Goal: Task Accomplishment & Management: Manage account settings

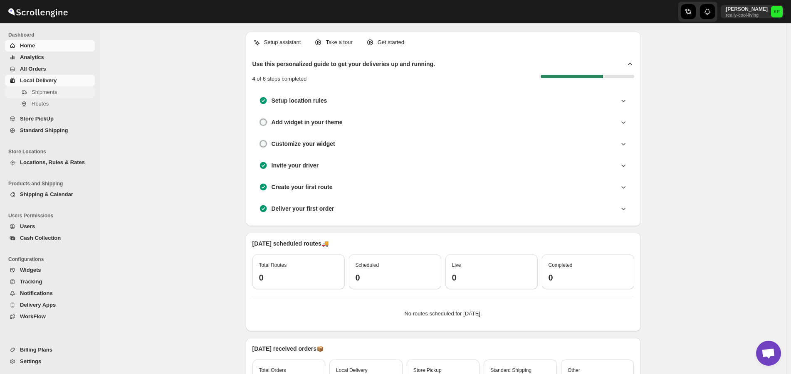
click at [42, 94] on span "Shipments" at bounding box center [44, 92] width 25 height 6
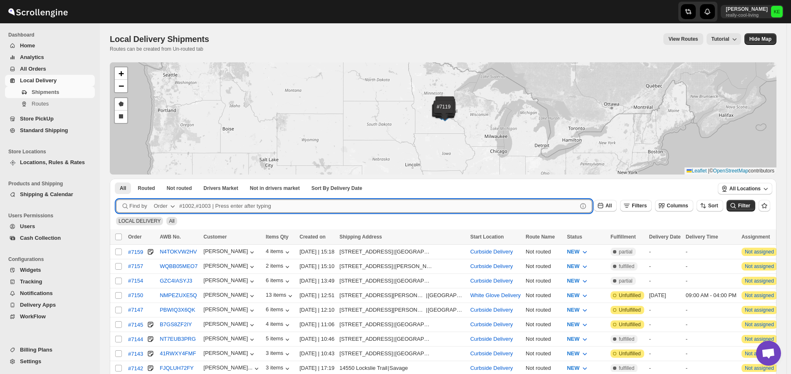
click at [202, 206] on input "text" at bounding box center [378, 206] width 398 height 13
type input "7141,7150"
click at [116, 179] on button "Submit" at bounding box center [128, 183] width 24 height 9
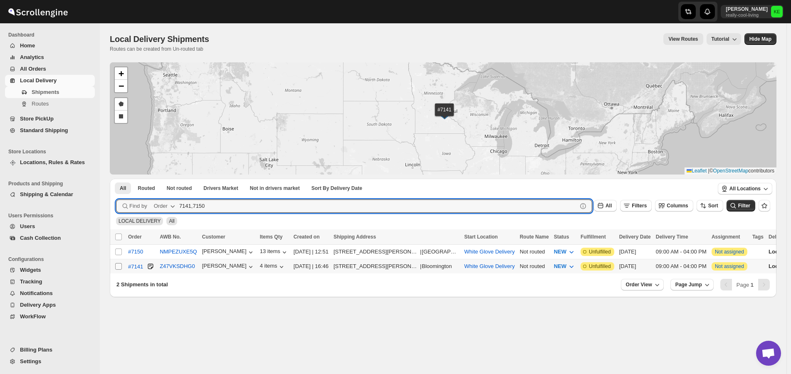
click at [120, 267] on input "Select shipment" at bounding box center [118, 266] width 7 height 7
checkbox input "true"
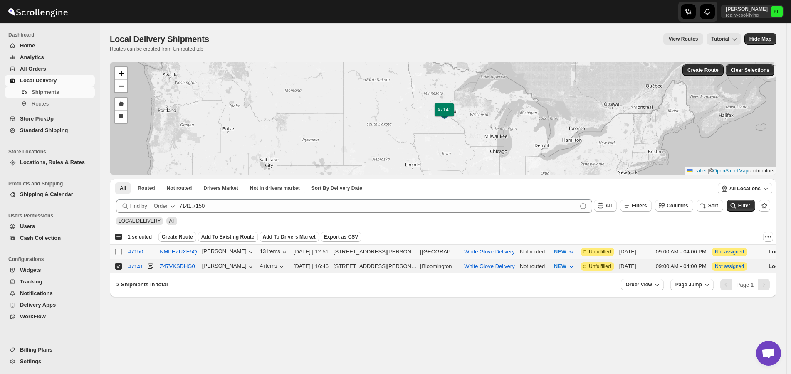
click at [117, 252] on input "Select shipment" at bounding box center [118, 252] width 7 height 7
checkbox input "true"
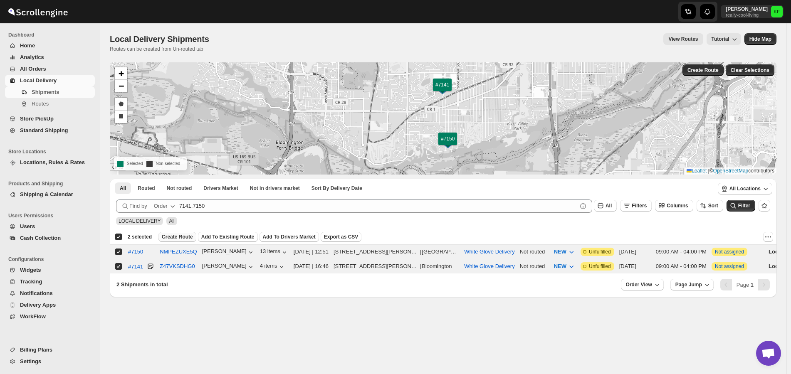
click at [170, 237] on span "Create Route" at bounding box center [177, 237] width 31 height 7
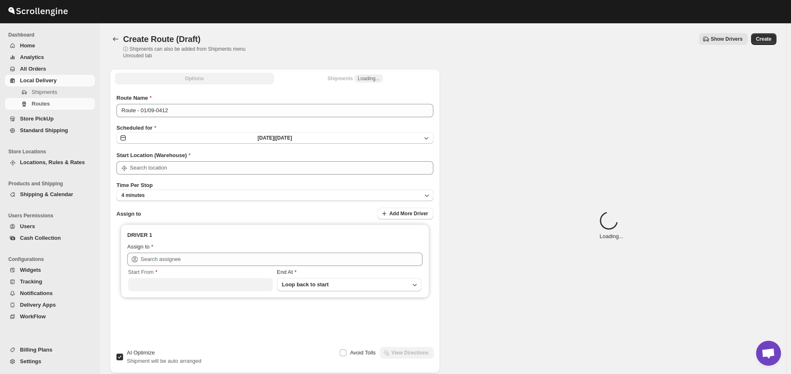
type input "White Glove Delivery"
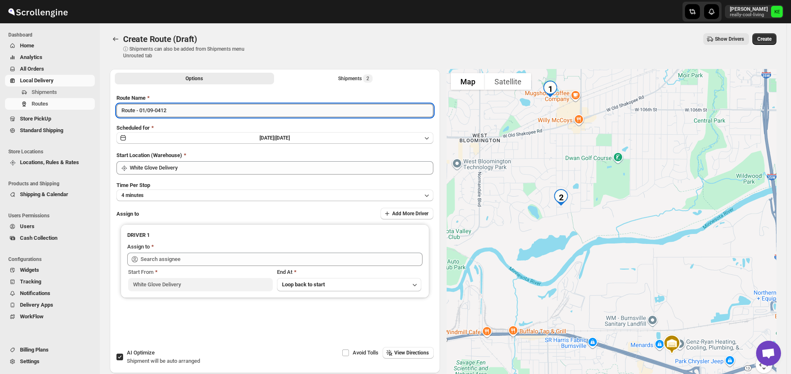
click at [206, 107] on input "Route - 01/09-0412" at bounding box center [274, 110] width 317 height 13
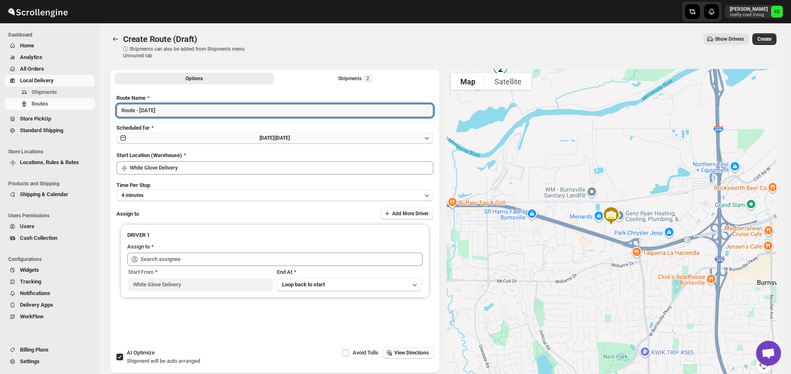
type input "Route - [DATE]"
click at [428, 137] on icon "button" at bounding box center [427, 138] width 8 height 8
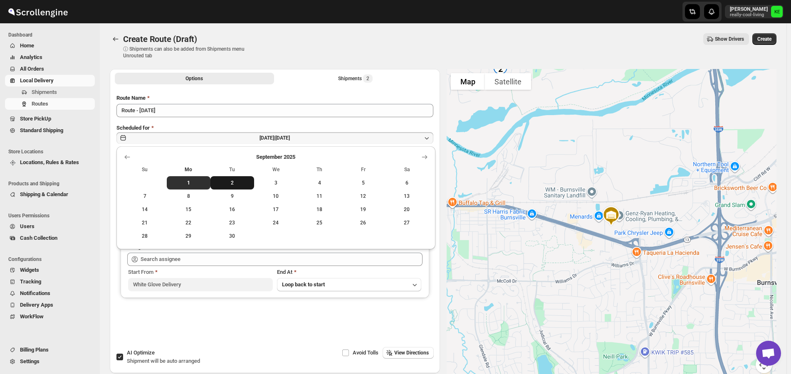
click at [233, 186] on span "2" at bounding box center [232, 183] width 37 height 7
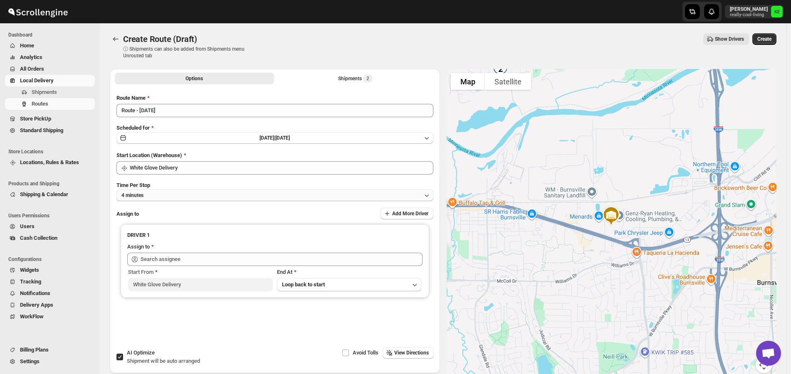
click at [428, 195] on icon "button" at bounding box center [427, 195] width 8 height 8
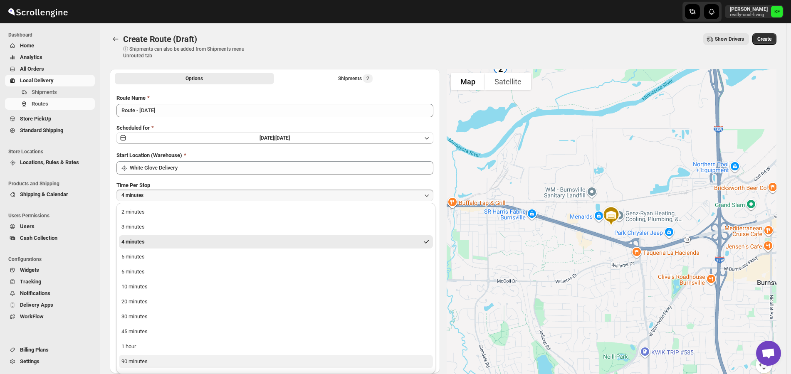
click at [136, 364] on div "90 minutes" at bounding box center [134, 362] width 26 height 8
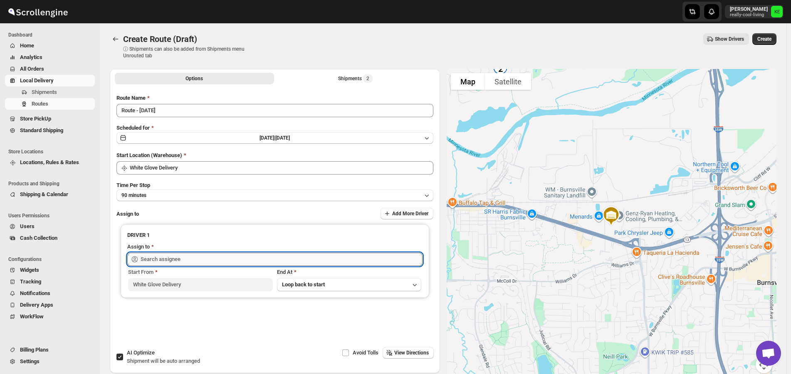
click at [365, 259] on input "text" at bounding box center [282, 259] width 282 height 13
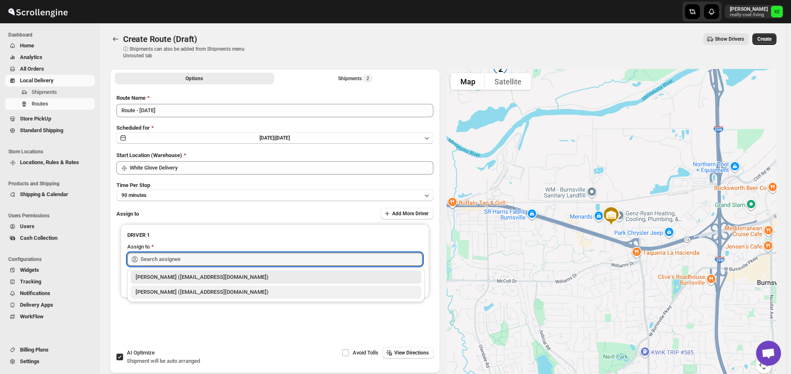
click at [220, 295] on div "[PERSON_NAME] ([EMAIL_ADDRESS][DOMAIN_NAME])" at bounding box center [276, 292] width 281 height 8
type input "[PERSON_NAME] ([EMAIL_ADDRESS][DOMAIN_NAME])"
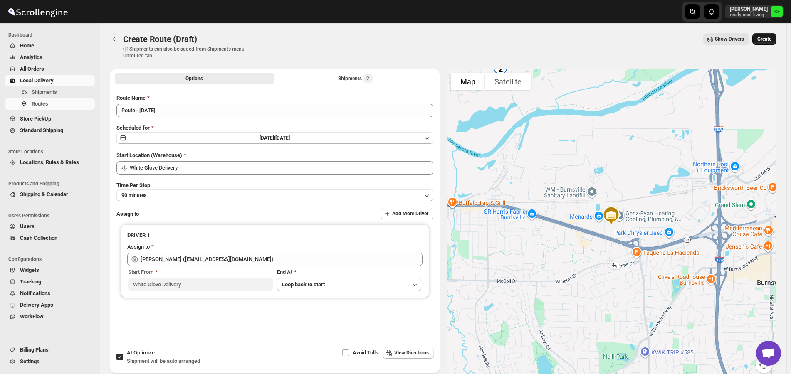
click at [767, 39] on span "Create" at bounding box center [764, 39] width 14 height 7
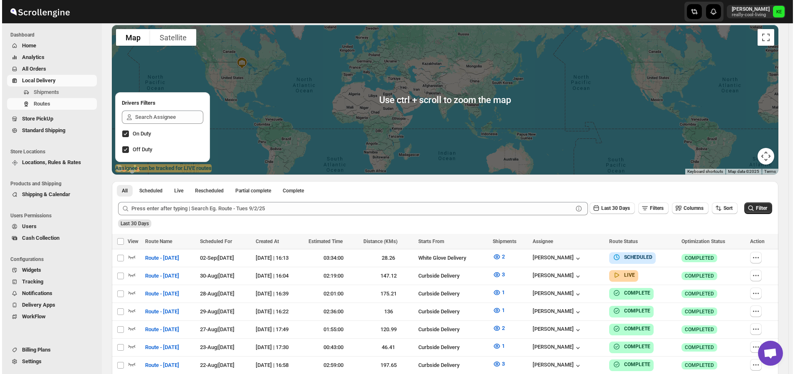
scroll to position [83, 0]
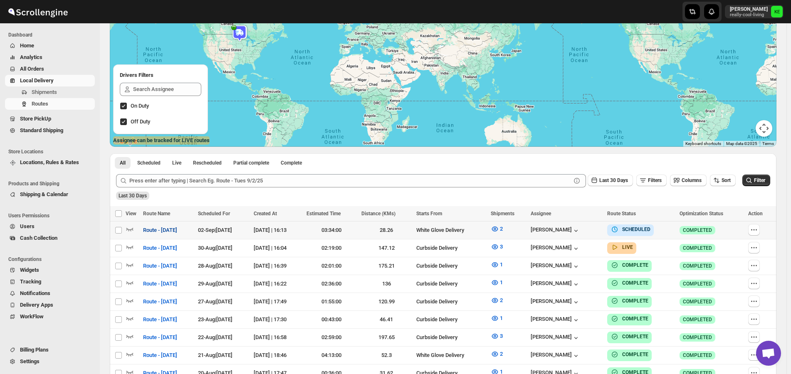
click at [168, 230] on span "Route - [DATE]" at bounding box center [160, 230] width 34 height 8
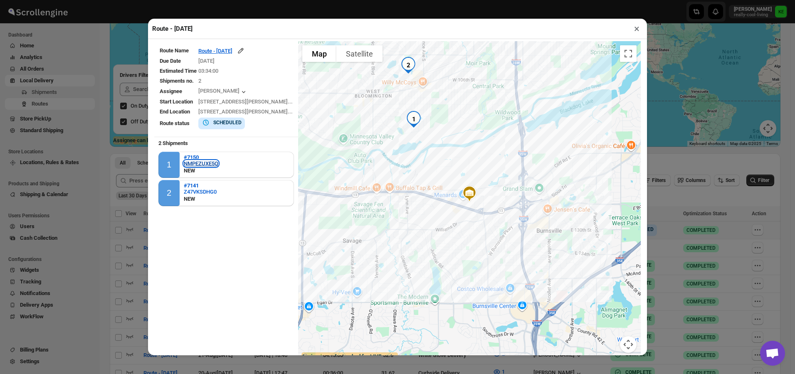
click at [196, 163] on div "NMPEZUXE5Q" at bounding box center [201, 164] width 35 height 6
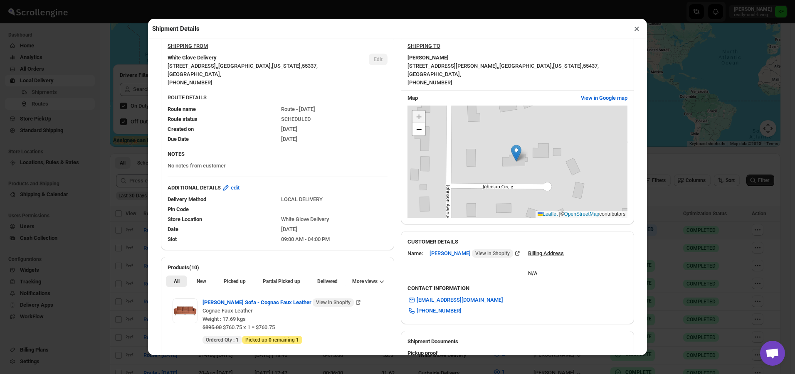
scroll to position [250, 0]
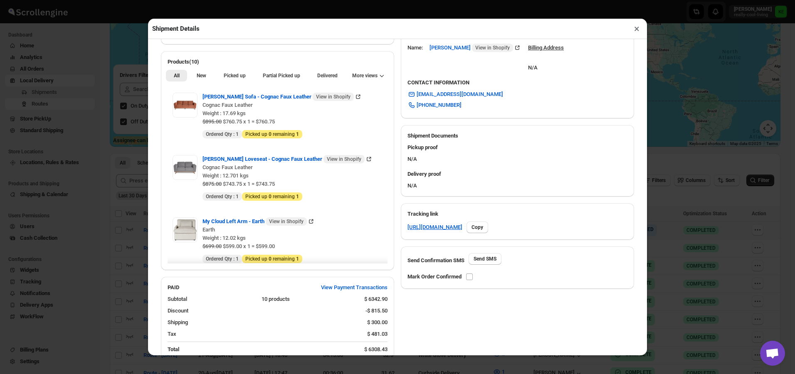
click at [385, 262] on div "[PERSON_NAME] Sofa - Cognac Faux Leather View in Shopify Cognac Faux Leather We…" at bounding box center [277, 177] width 233 height 186
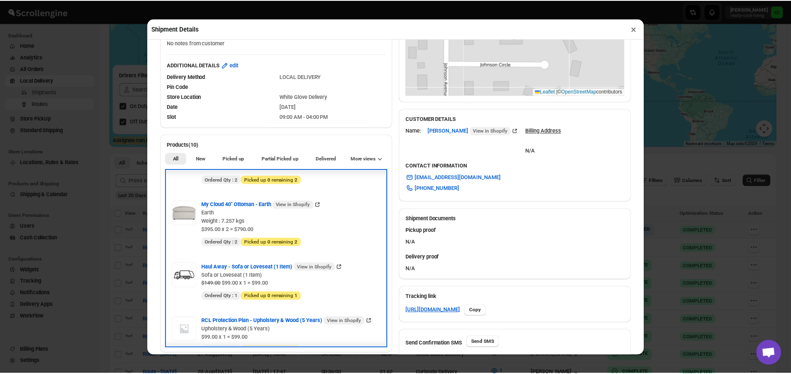
scroll to position [215, 0]
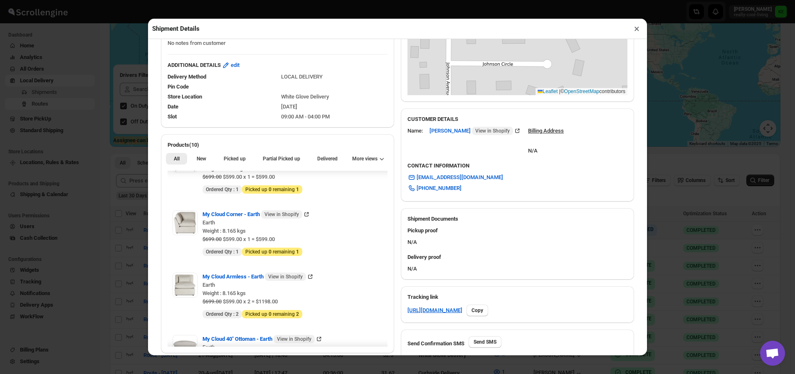
click at [632, 31] on button "×" at bounding box center [637, 29] width 12 height 12
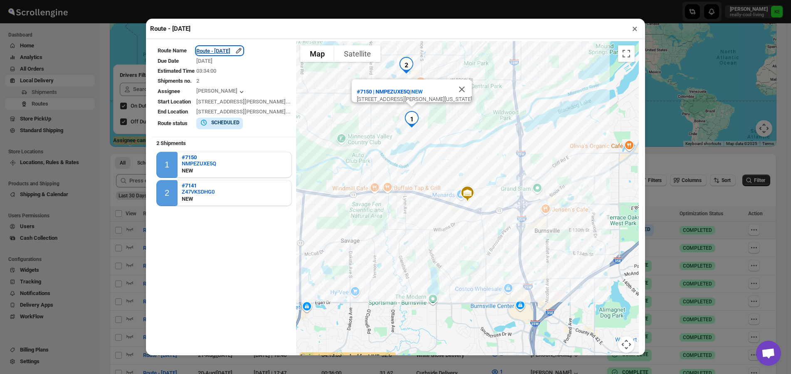
click at [243, 53] on div "Route - [DATE]" at bounding box center [219, 51] width 47 height 8
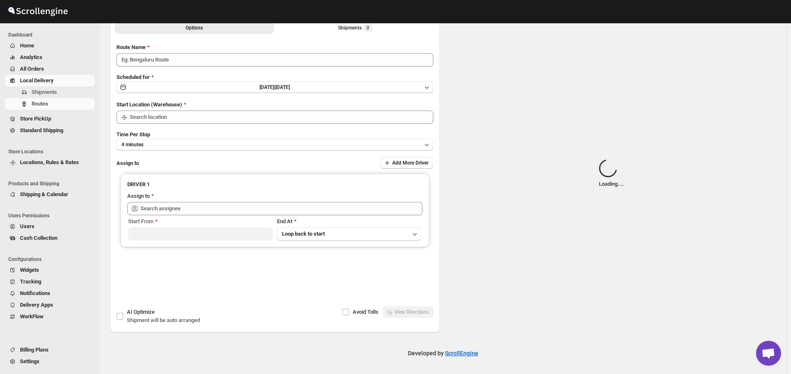
scroll to position [0, 0]
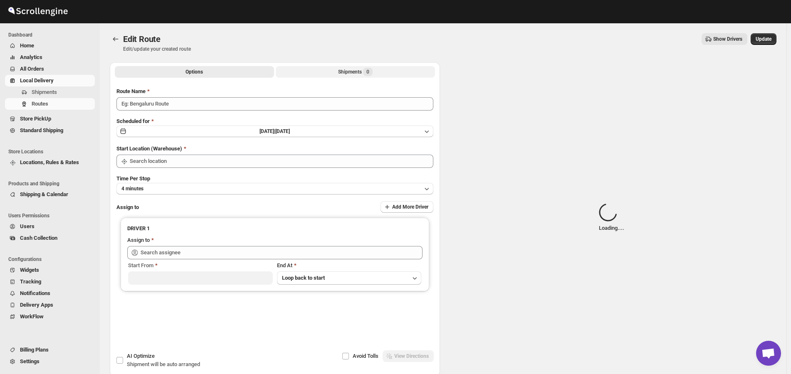
type input "Route - [DATE]"
type input "White Glove Delivery"
type input "[PERSON_NAME] ([EMAIL_ADDRESS][DOMAIN_NAME])"
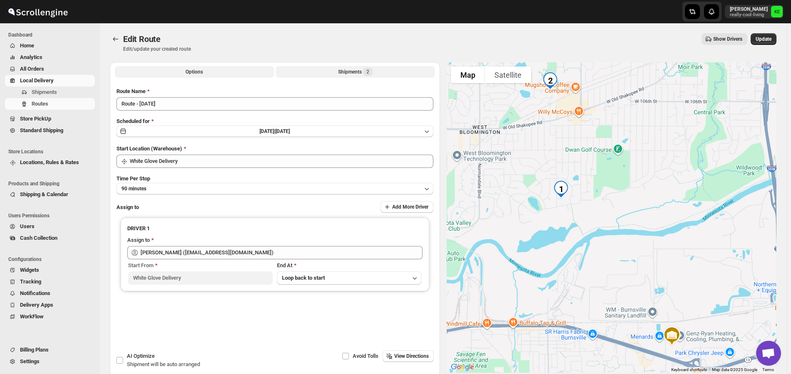
click at [343, 74] on div "Shipments 2" at bounding box center [355, 72] width 35 height 8
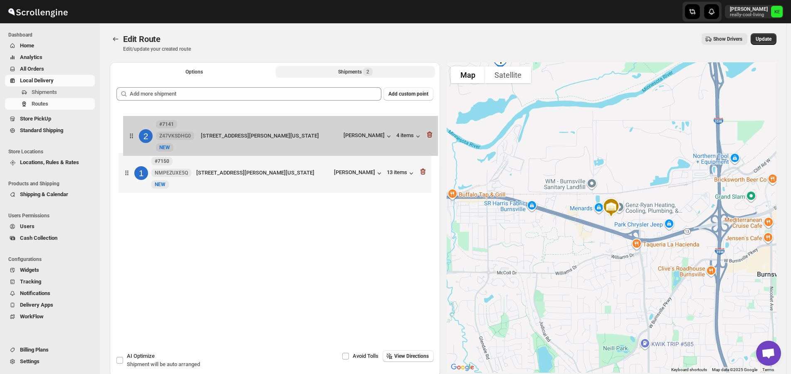
drag, startPoint x: 239, startPoint y: 180, endPoint x: 244, endPoint y: 141, distance: 39.8
click at [244, 141] on div "1 #7150 NMPEZUXE5Q New NEW [STREET_ADDRESS][PERSON_NAME][US_STATE] [PERSON_NAME…" at bounding box center [274, 153] width 317 height 88
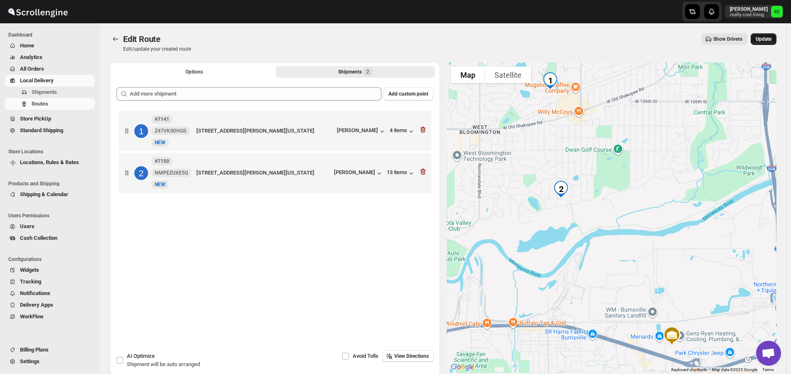
click at [768, 40] on span "Update" at bounding box center [764, 39] width 16 height 7
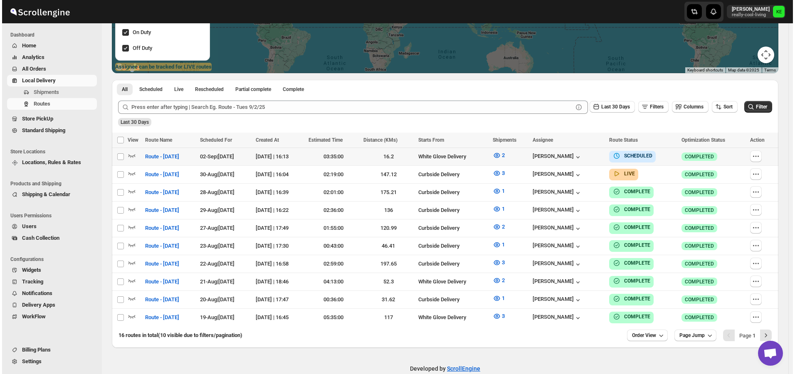
scroll to position [166, 0]
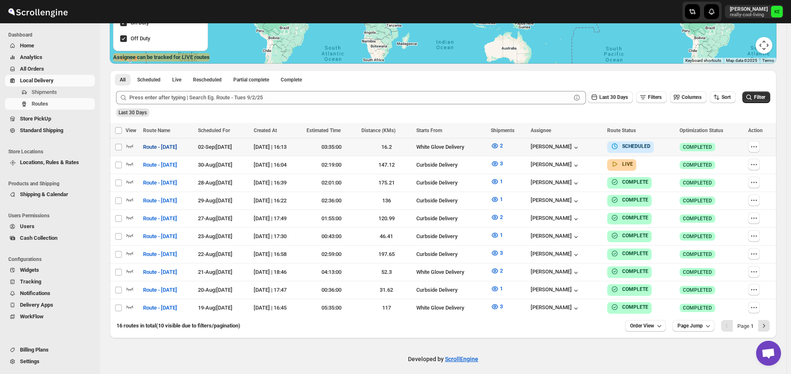
click at [173, 149] on span "Route - [DATE]" at bounding box center [160, 147] width 34 height 8
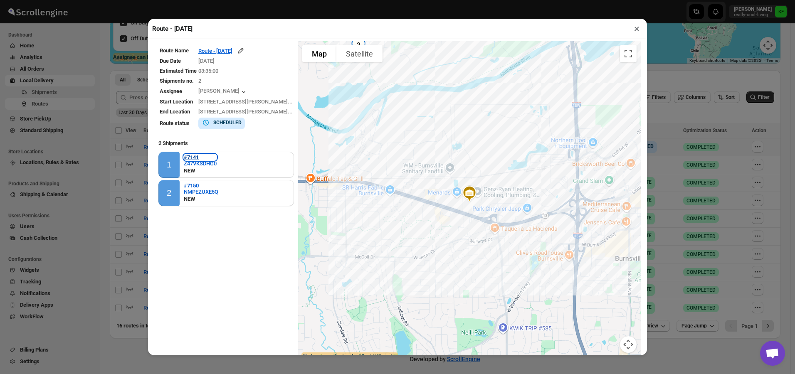
click at [196, 160] on b "#7141" at bounding box center [191, 157] width 15 height 6
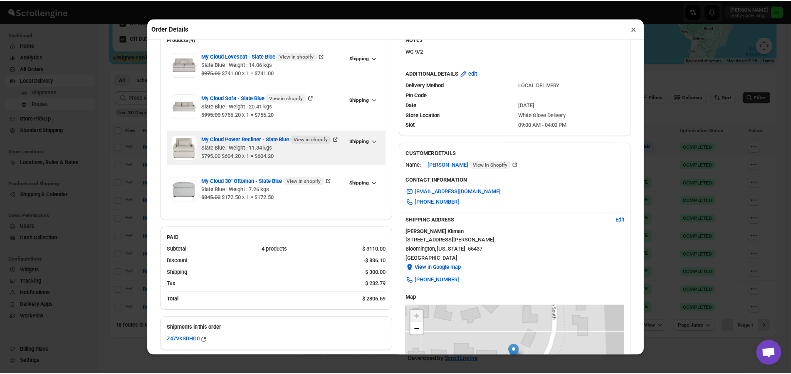
scroll to position [42, 0]
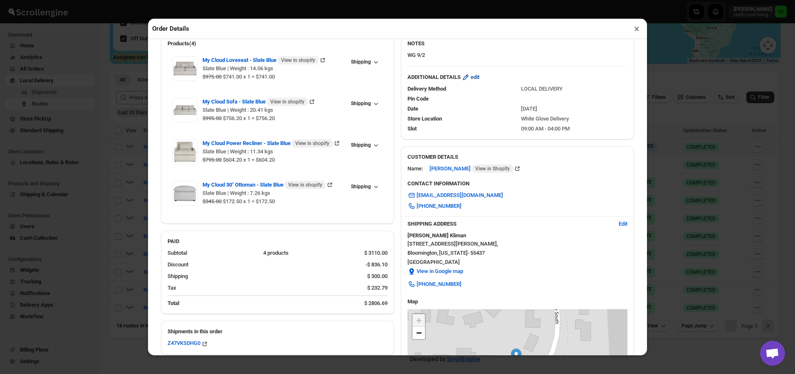
click at [473, 81] on span "edit" at bounding box center [475, 77] width 9 height 8
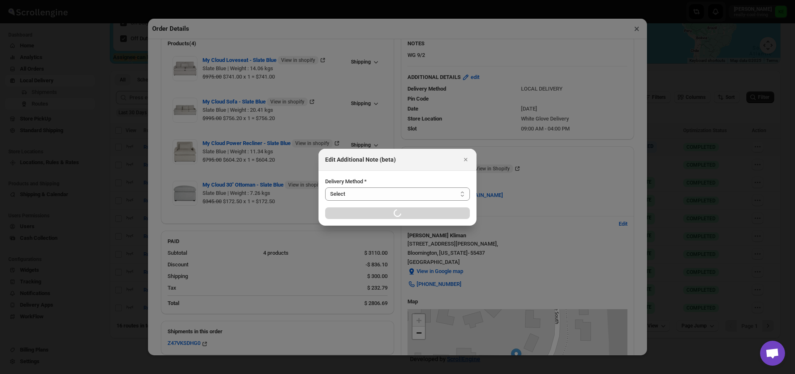
select select "LOCAL_DELIVERY"
select select "LOCATION_BASES"
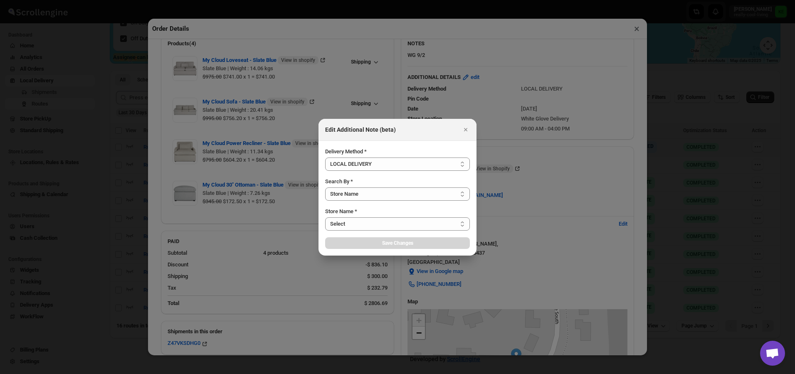
select select "656744df154a64d9bb065b6e"
select select "[DATE]"
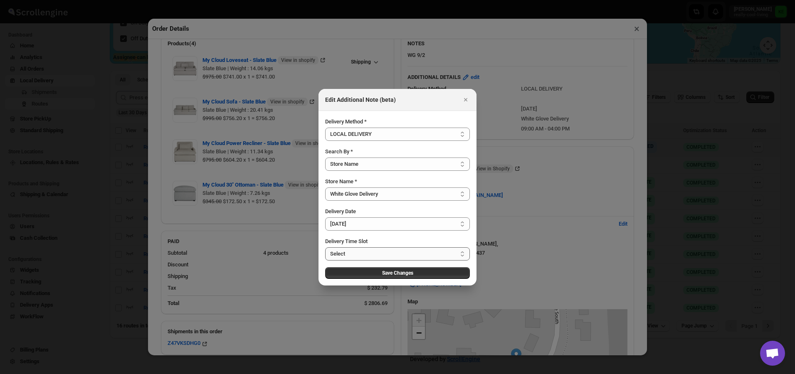
click at [462, 255] on select "Select 09:00 AM - 04:00 PM 09:00 AM - 12:00 PM 10:00 AM - 01:00 PM 11:00 AM - 0…" at bounding box center [397, 254] width 145 height 13
select select "67cf0f8b676fe980bfd59e0e"
click at [325, 248] on select "Select 09:00 AM - 04:00 PM 09:00 AM - 12:00 PM 10:00 AM - 01:00 PM 11:00 AM - 0…" at bounding box center [397, 254] width 145 height 13
click at [392, 275] on span "Save Changes" at bounding box center [397, 273] width 31 height 7
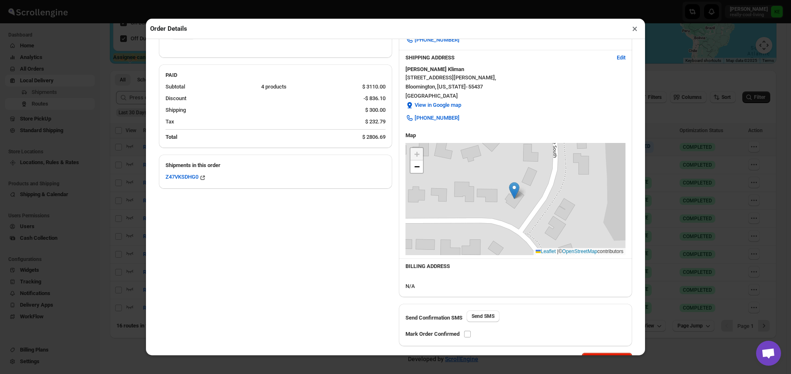
scroll to position [237, 0]
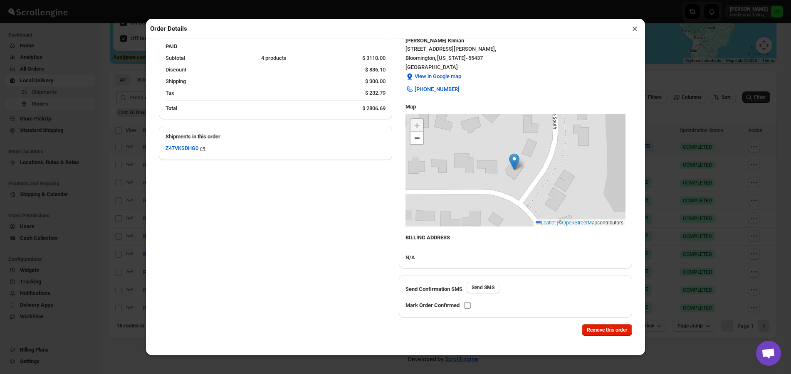
click at [468, 308] on input "checkbox" at bounding box center [467, 305] width 7 height 7
checkbox input "true"
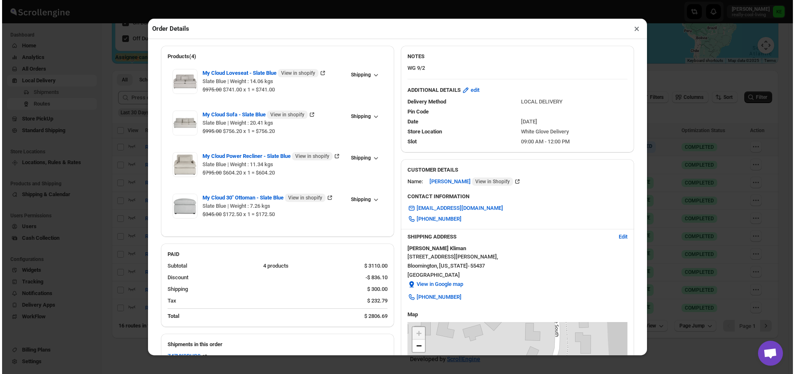
scroll to position [0, 0]
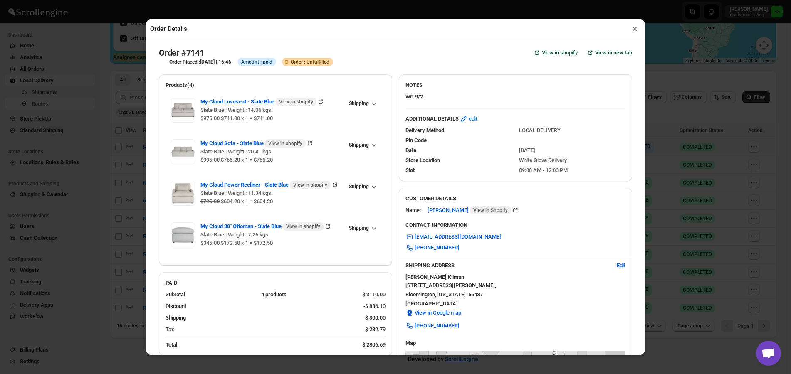
click at [636, 32] on button "×" at bounding box center [635, 29] width 12 height 12
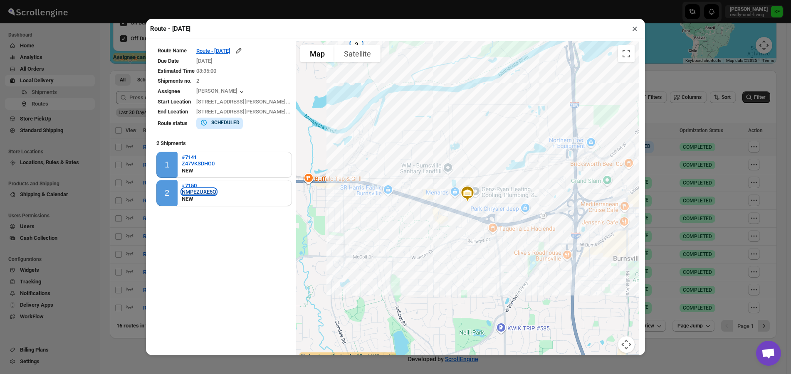
click at [192, 194] on div "NMPEZUXE5Q" at bounding box center [199, 192] width 35 height 6
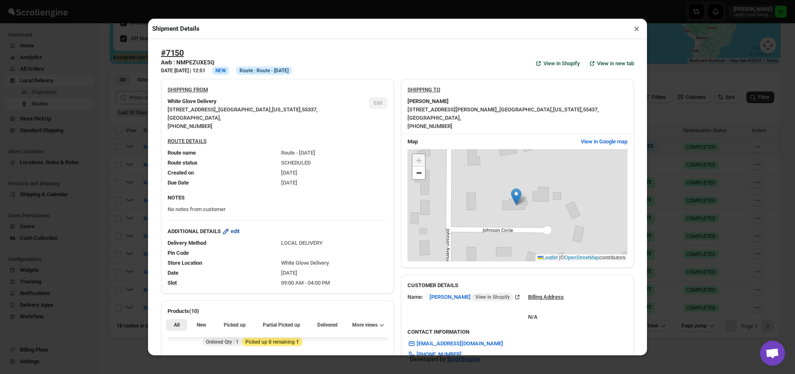
click at [238, 234] on span "edit" at bounding box center [235, 232] width 9 height 8
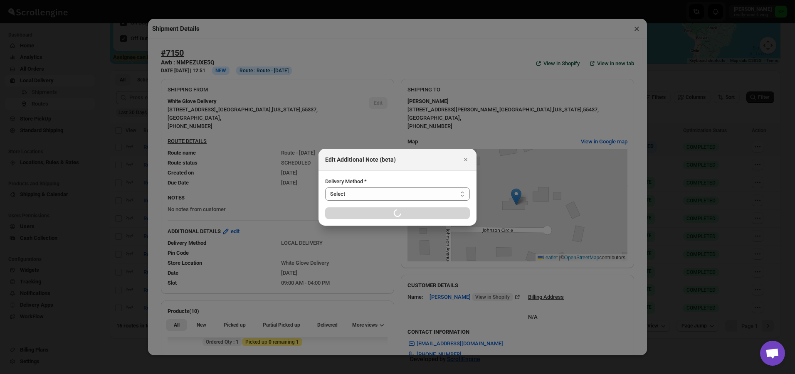
select select "LOCAL_DELIVERY"
select select "LOCATION_BASES"
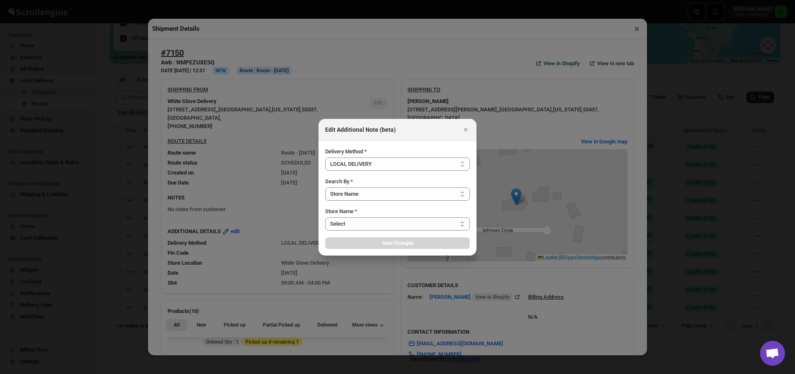
select select "[DATE]"
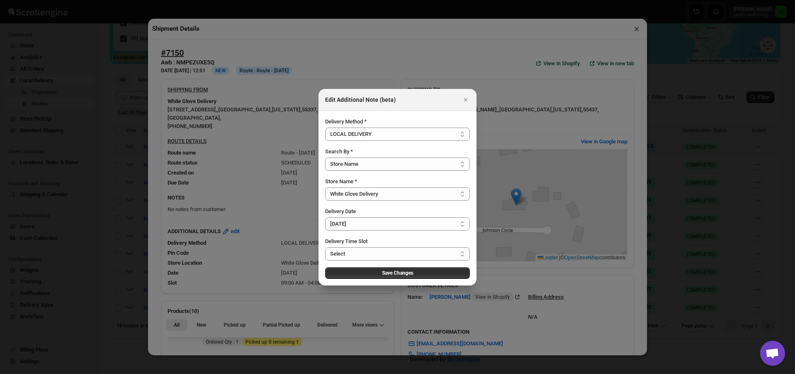
select select "656744df154a64d9bb065b6e"
click at [465, 254] on select "Select 09:00 AM - 04:00 PM 09:00 AM - 12:00 PM 10:00 AM - 01:00 PM 11:00 AM - 0…" at bounding box center [397, 254] width 145 height 13
select select "67cf0f8b676fe980bfd59e10"
click at [325, 248] on select "Select 09:00 AM - 04:00 PM 09:00 AM - 12:00 PM 10:00 AM - 01:00 PM 11:00 AM - 0…" at bounding box center [397, 254] width 145 height 13
click at [401, 273] on span "Save Changes" at bounding box center [397, 273] width 31 height 7
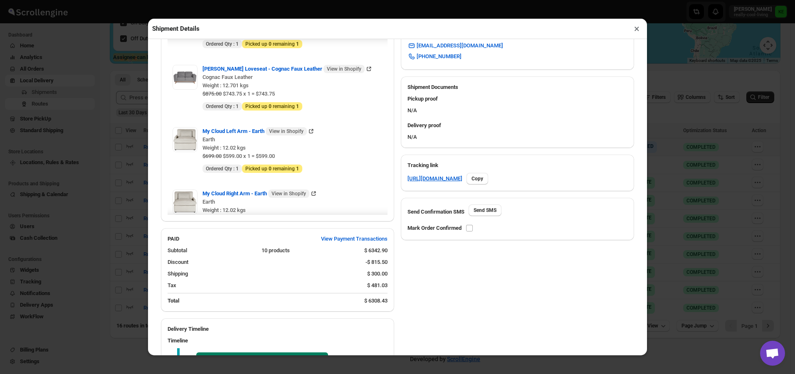
scroll to position [333, 0]
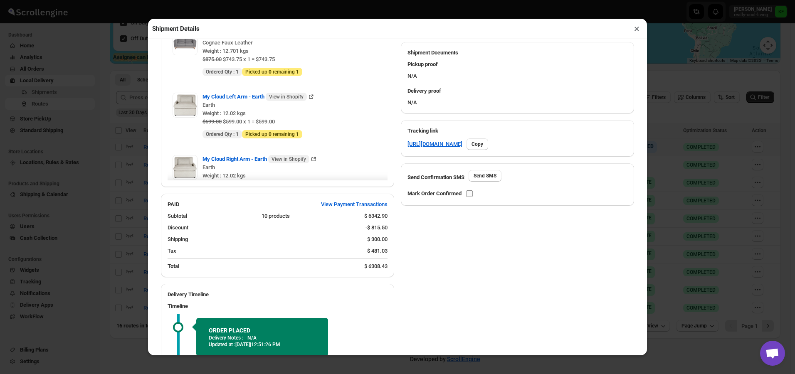
click at [471, 193] on input "checkbox" at bounding box center [469, 194] width 7 height 7
checkbox input "true"
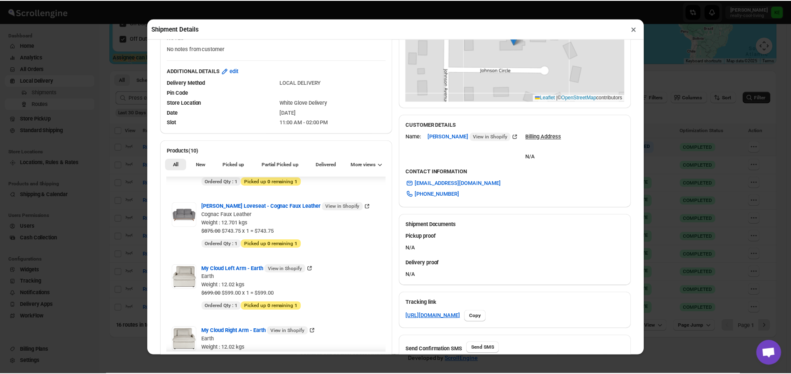
scroll to position [124, 0]
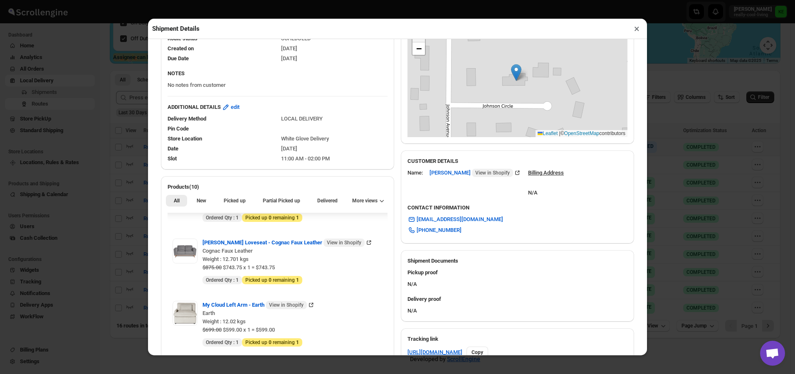
click at [636, 28] on button "×" at bounding box center [637, 29] width 12 height 12
